Goal: Check status: Check status

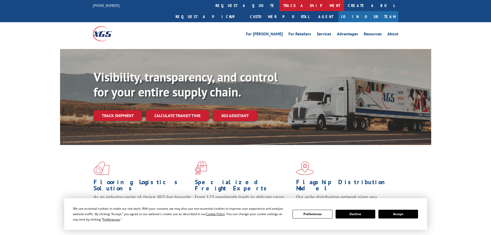
click at [280, 6] on link "track a shipment" at bounding box center [312, 5] width 65 height 11
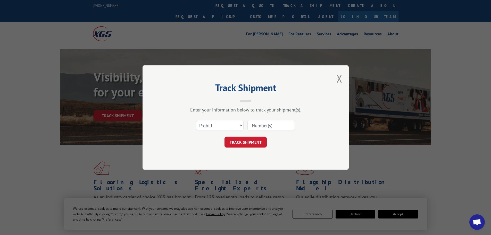
click at [256, 125] on input at bounding box center [271, 125] width 47 height 11
paste input "17475921"
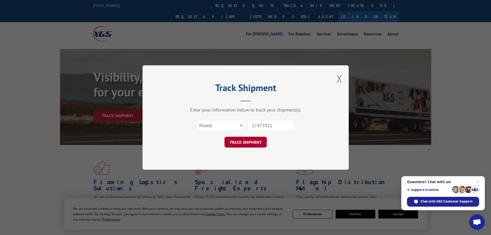
type input "17475921"
click at [258, 138] on button "TRACK SHIPMENT" at bounding box center [246, 142] width 42 height 11
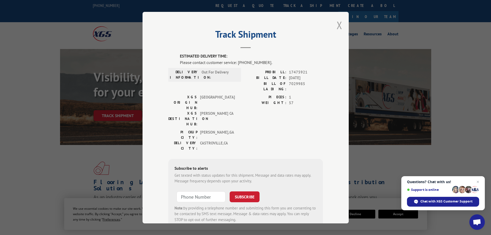
click at [339, 26] on button "Close modal" at bounding box center [340, 25] width 6 height 14
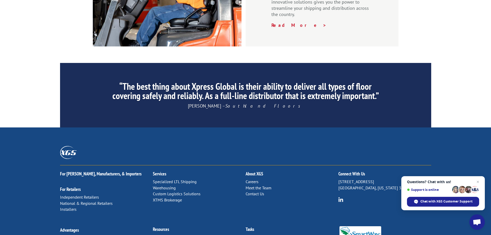
scroll to position [774, 0]
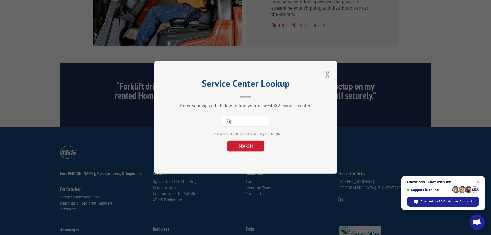
click at [235, 124] on input at bounding box center [245, 121] width 47 height 11
click at [251, 145] on button "SEARCH" at bounding box center [245, 146] width 37 height 11
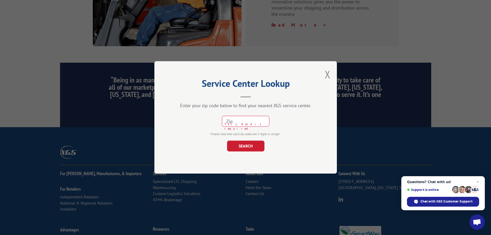
click at [241, 124] on input at bounding box center [245, 121] width 47 height 11
type input "95304"
click button "SEARCH" at bounding box center [245, 146] width 37 height 11
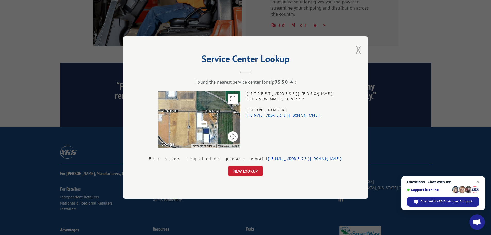
click at [356, 50] on button "Close modal" at bounding box center [359, 50] width 6 height 14
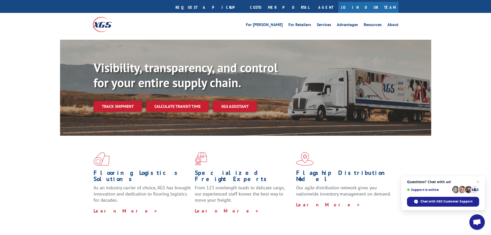
scroll to position [0, 0]
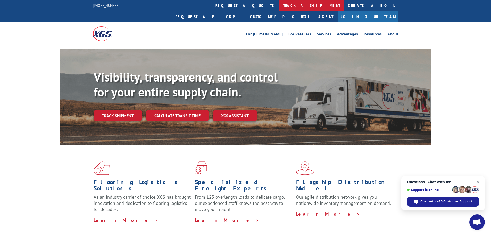
click at [280, 4] on link "track a shipment" at bounding box center [312, 5] width 65 height 11
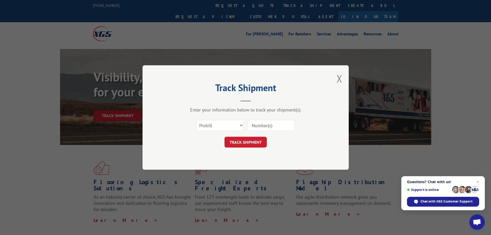
click at [272, 127] on input at bounding box center [271, 125] width 47 height 11
paste input "17475921"
type input "17475921"
click at [225, 137] on button "TRACK SHIPMENT" at bounding box center [246, 142] width 42 height 11
